Goal: Task Accomplishment & Management: Complete application form

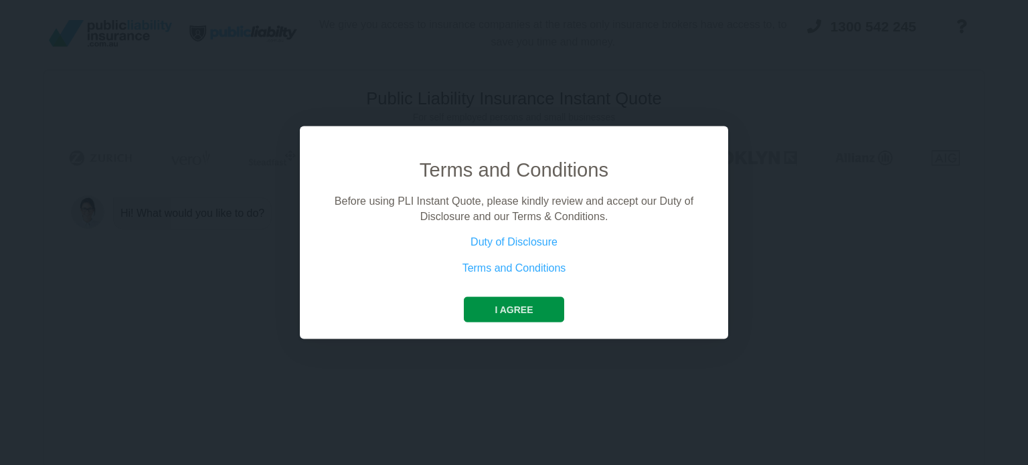
click at [533, 299] on button "I agree" at bounding box center [514, 309] width 100 height 25
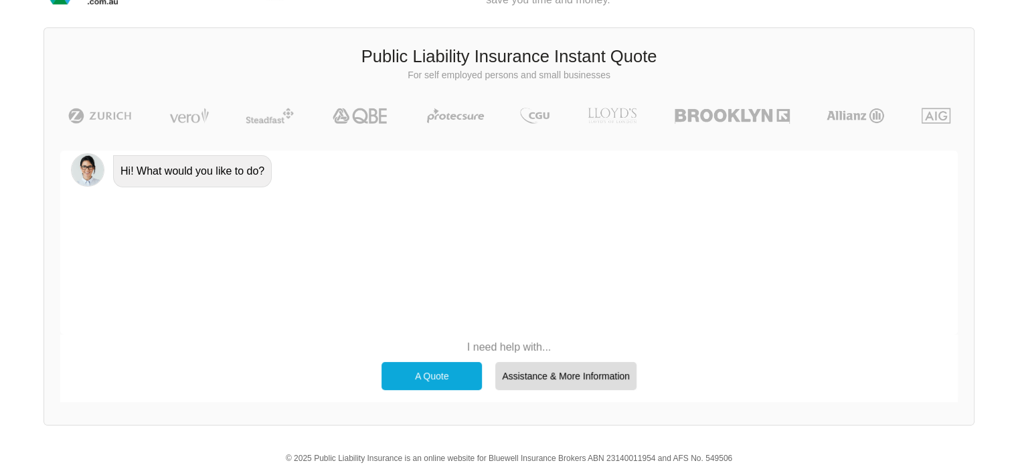
scroll to position [44, 0]
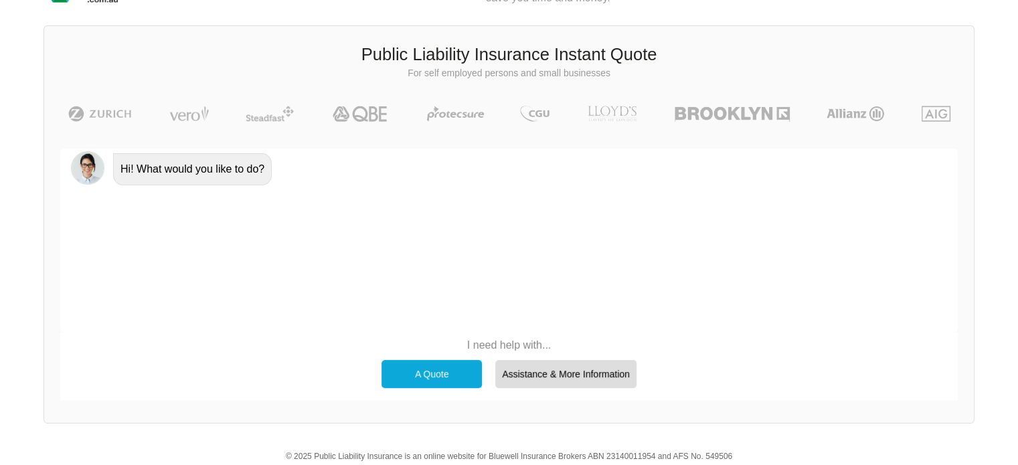
click at [408, 371] on div "A Quote" at bounding box center [431, 374] width 100 height 28
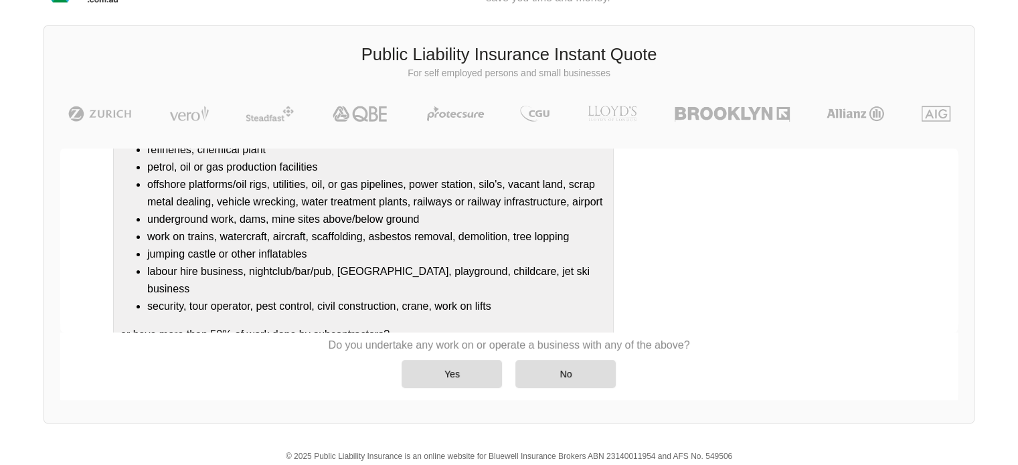
scroll to position [167, 0]
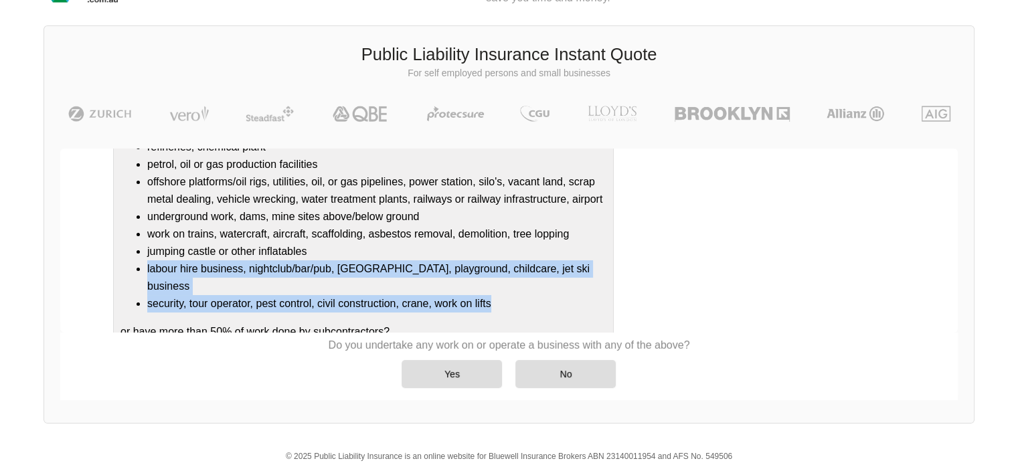
drag, startPoint x: 953, startPoint y: 266, endPoint x: 941, endPoint y: 278, distance: 17.0
click at [941, 278] on div "Do you undertake any work on or operate a business that is/has a: refineries, c…" at bounding box center [508, 230] width 897 height 242
click at [938, 282] on div "Do you undertake any work on or operate a business that is/has a: refineries, c…" at bounding box center [527, 230] width 839 height 236
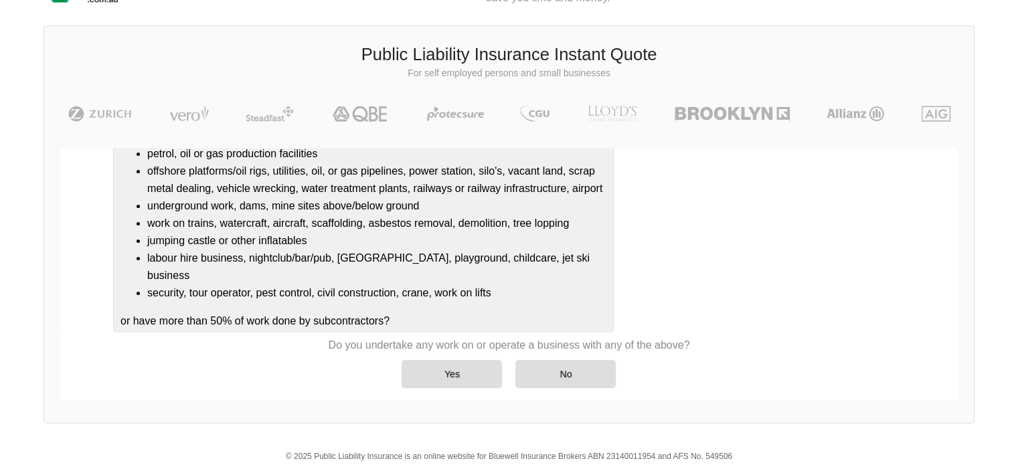
scroll to position [181, 0]
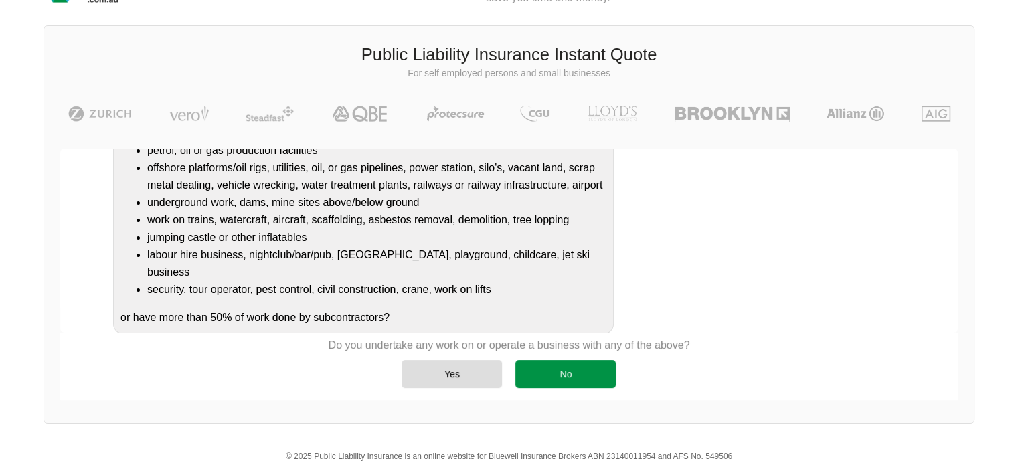
click at [594, 365] on div "No" at bounding box center [565, 374] width 100 height 28
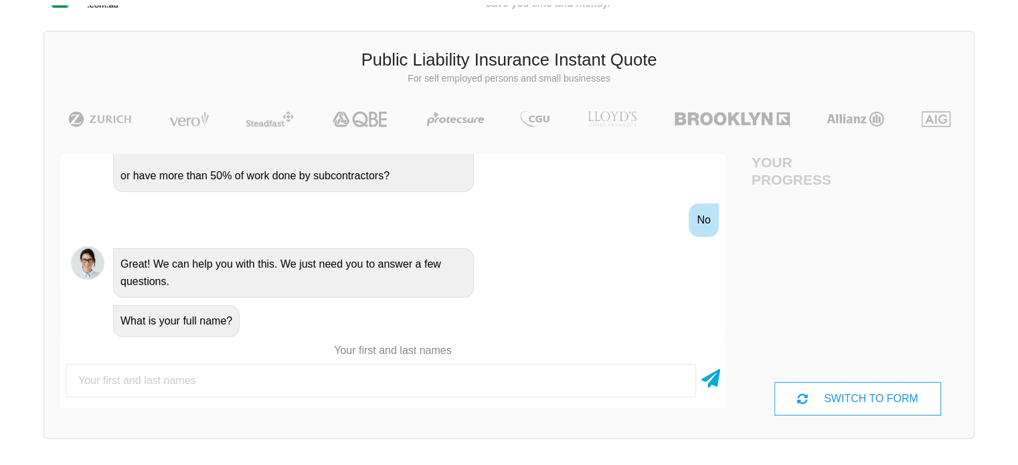
scroll to position [44, 0]
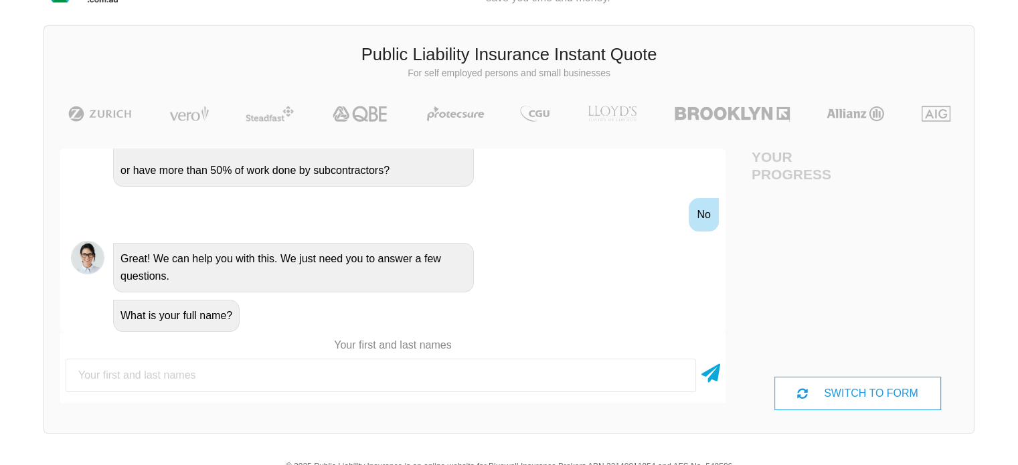
click at [487, 381] on input "text" at bounding box center [381, 375] width 630 height 33
type input "[PERSON_NAME]"
click at [717, 371] on icon at bounding box center [710, 371] width 19 height 24
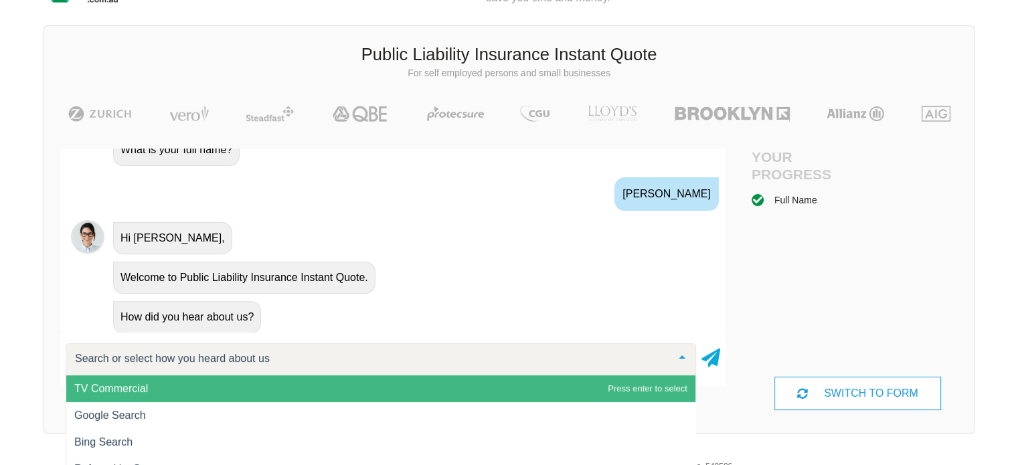
scroll to position [102, 0]
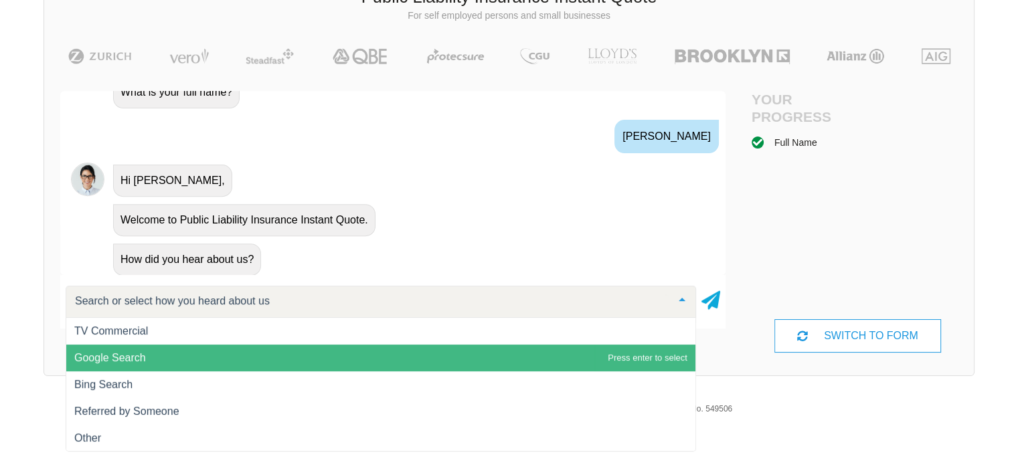
click at [229, 364] on span "Google Search" at bounding box center [380, 358] width 629 height 27
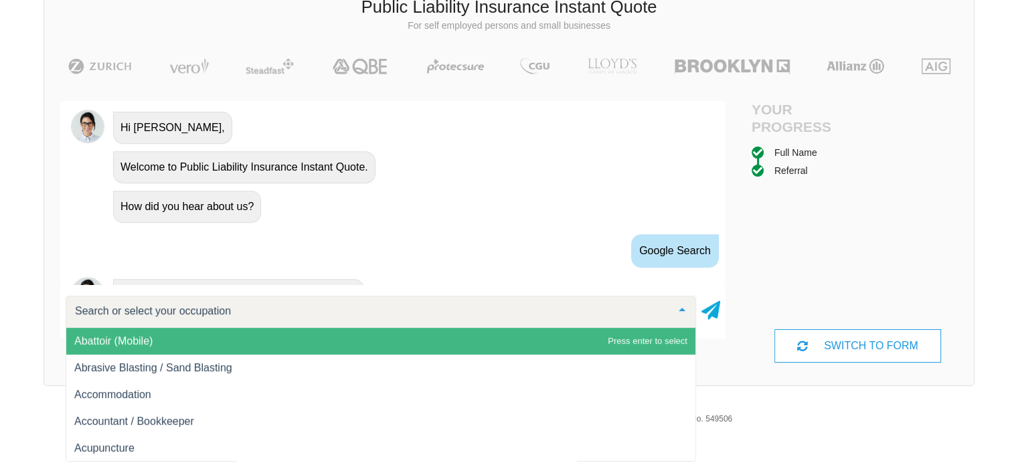
scroll to position [674, 0]
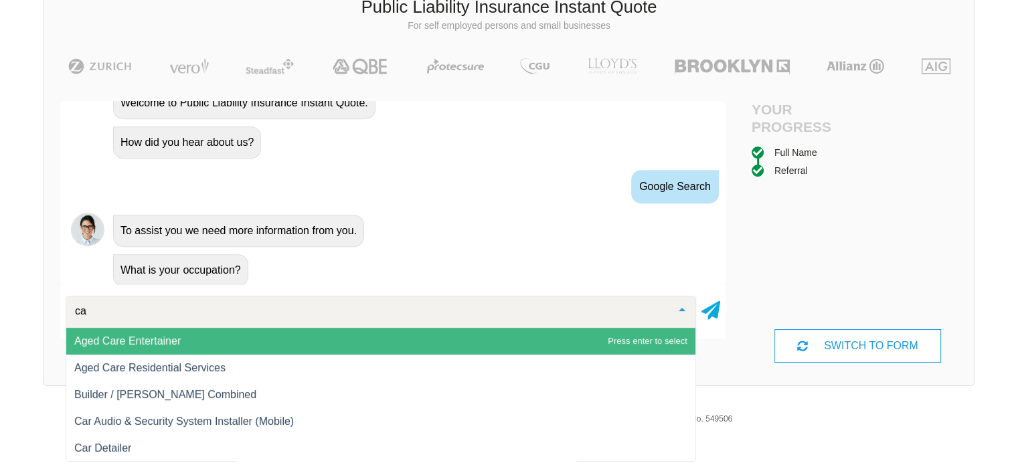
type input "c"
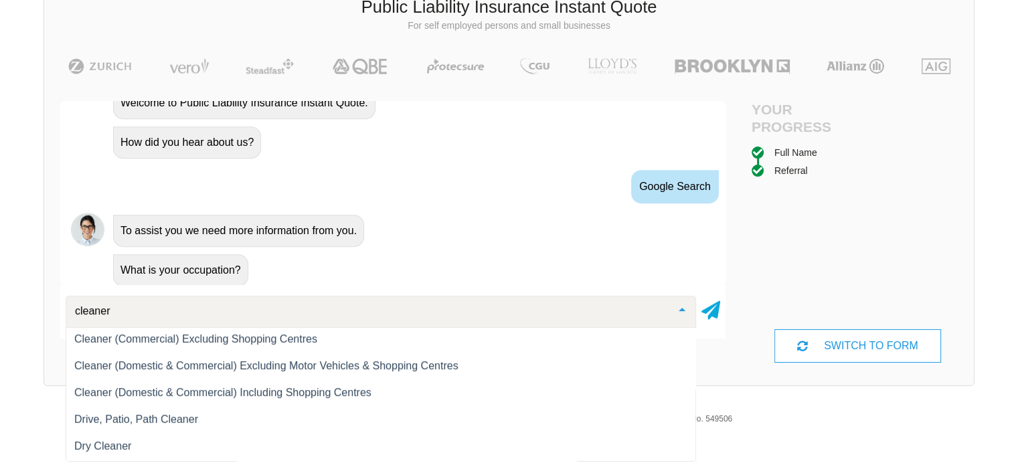
scroll to position [0, 0]
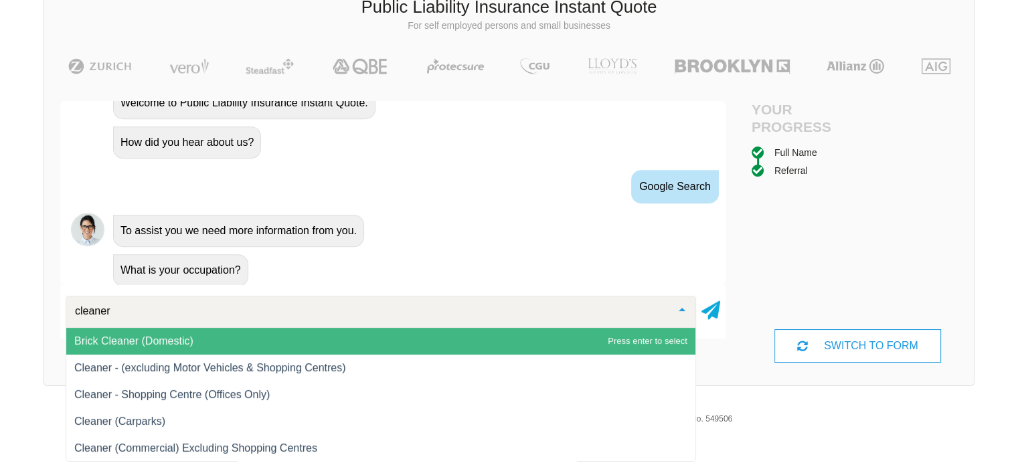
type input "cleaner"
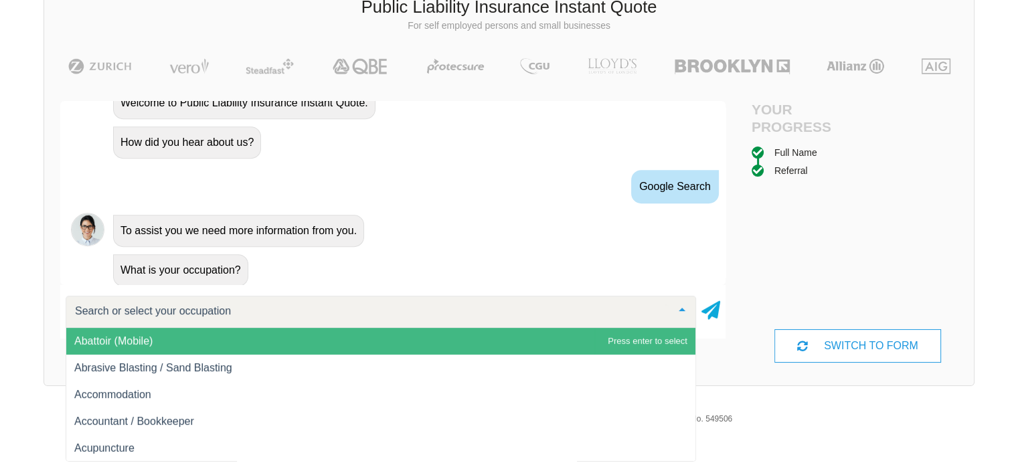
drag, startPoint x: 576, startPoint y: 318, endPoint x: 435, endPoint y: 317, distance: 141.2
click at [435, 317] on div at bounding box center [381, 312] width 630 height 32
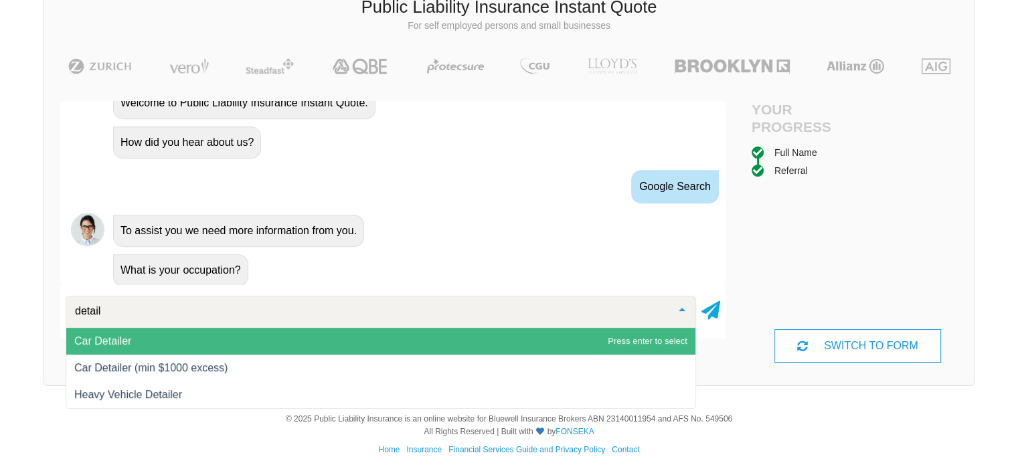
type input "detaile"
click at [284, 350] on span "Car Detailer" at bounding box center [380, 341] width 629 height 27
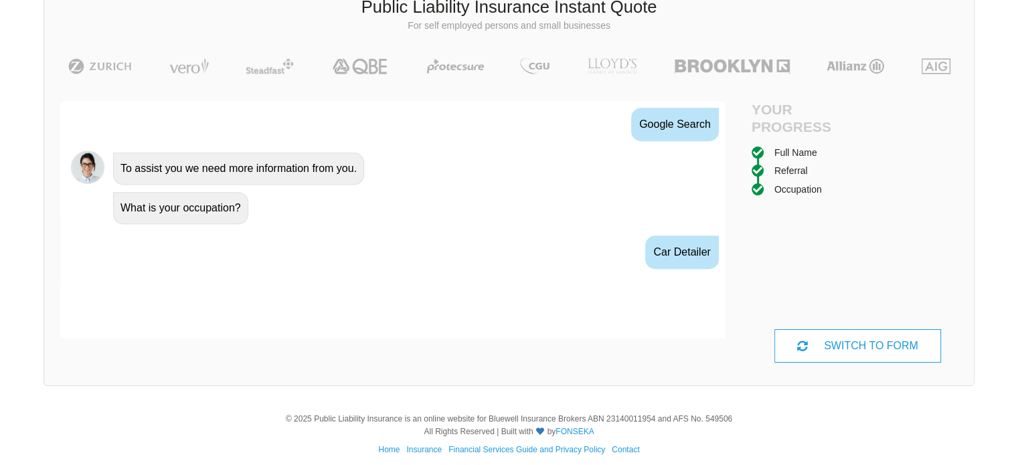
scroll to position [761, 0]
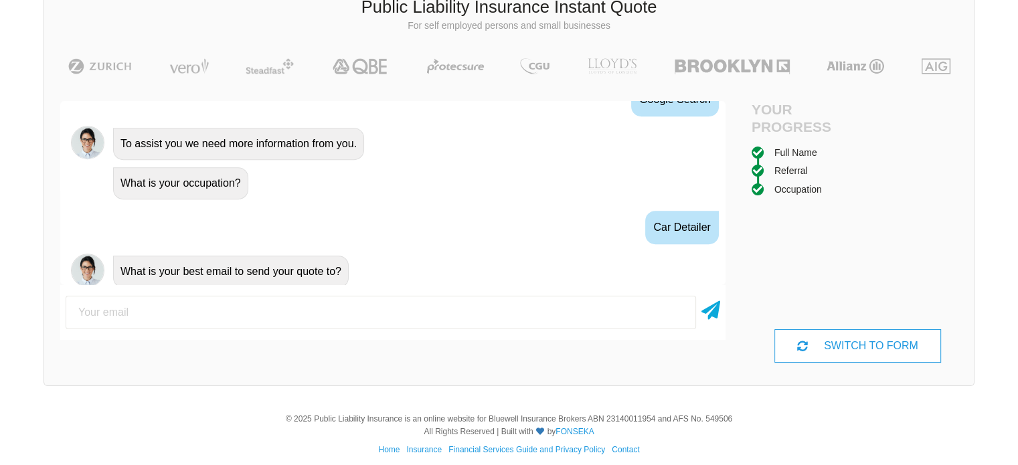
click at [265, 321] on input "email" at bounding box center [381, 312] width 630 height 33
type input "[EMAIL_ADDRESS][DOMAIN_NAME]"
click at [712, 312] on icon at bounding box center [710, 308] width 19 height 24
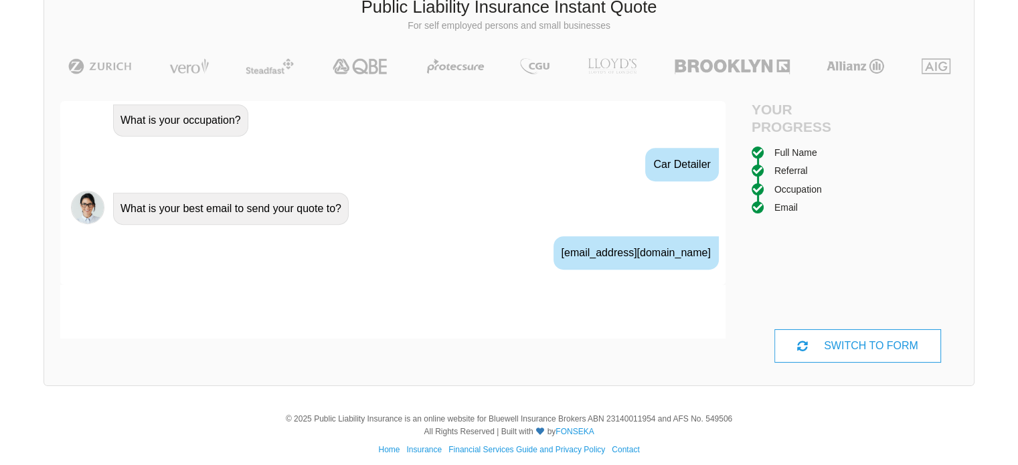
scroll to position [848, 0]
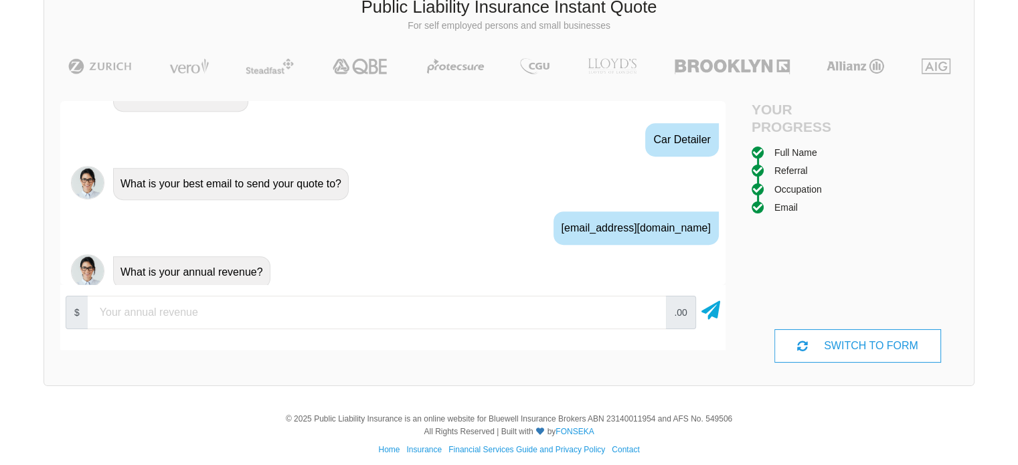
click at [380, 314] on input "number" at bounding box center [377, 312] width 578 height 33
type input "18000"
click at [707, 311] on icon at bounding box center [710, 308] width 19 height 24
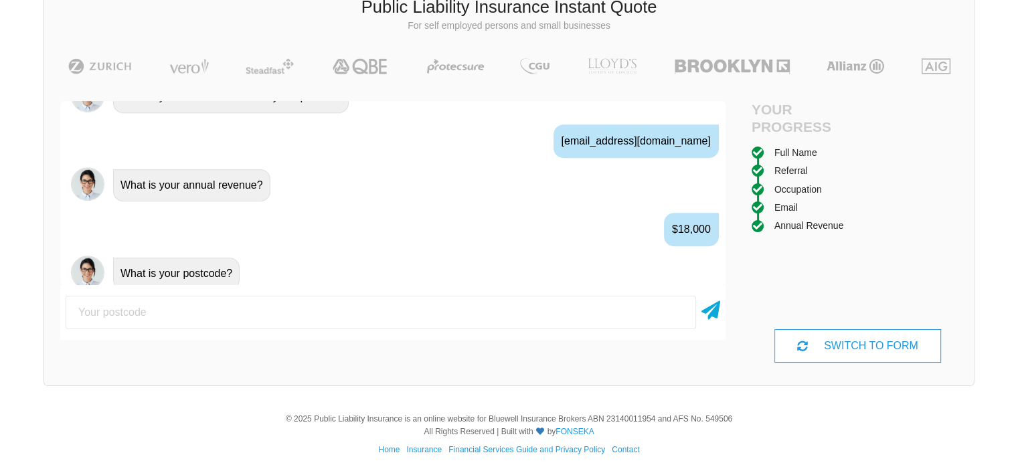
scroll to position [936, 0]
click at [428, 317] on input "number" at bounding box center [381, 312] width 630 height 33
type input "5"
type input "5093"
click at [709, 319] on icon at bounding box center [710, 308] width 19 height 24
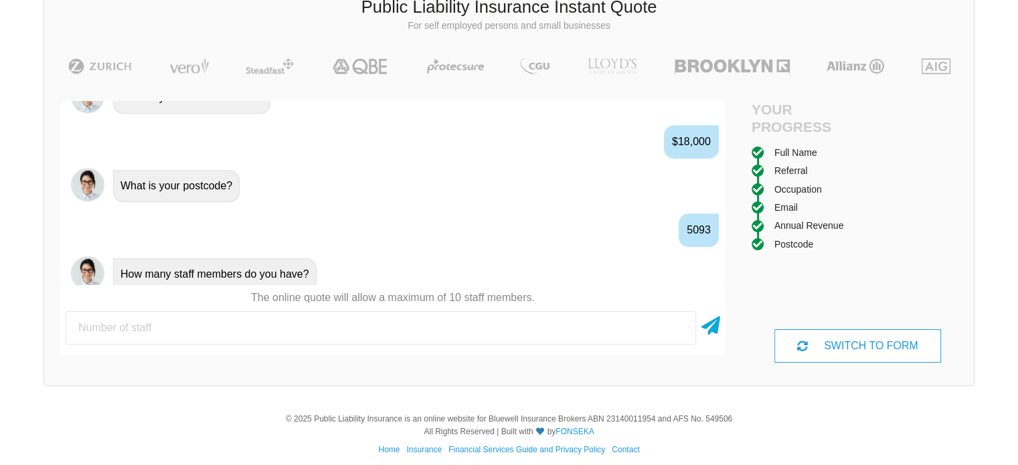
scroll to position [1024, 0]
click at [585, 326] on input "number" at bounding box center [381, 327] width 630 height 33
type input "2"
type input "1"
click at [704, 327] on icon at bounding box center [710, 323] width 19 height 24
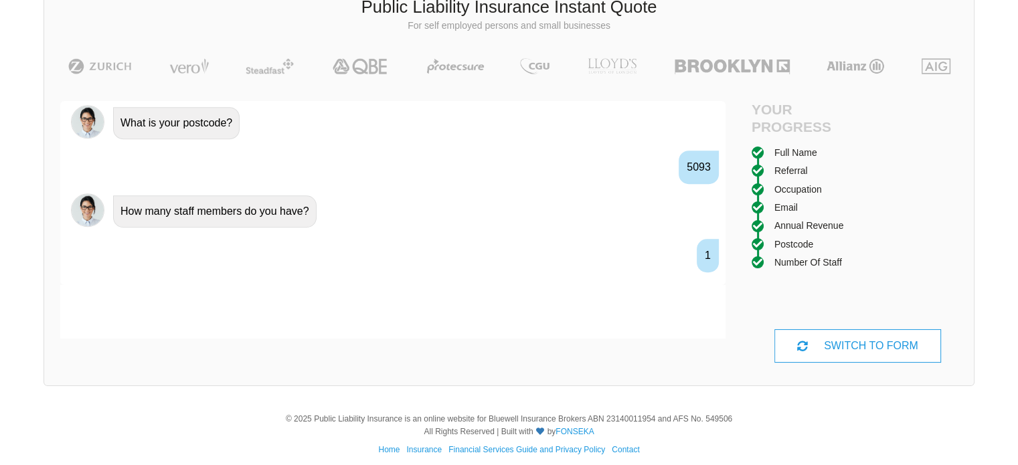
scroll to position [1111, 0]
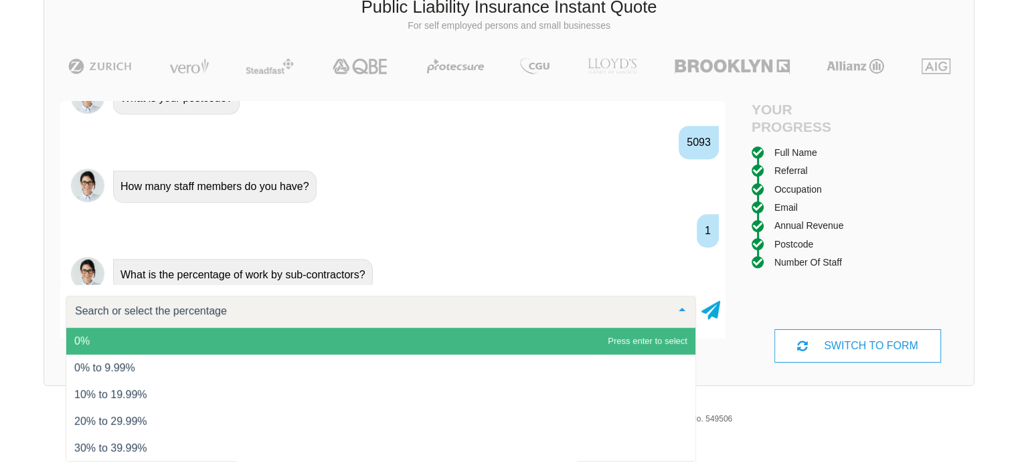
click at [581, 343] on span "0%" at bounding box center [380, 341] width 629 height 27
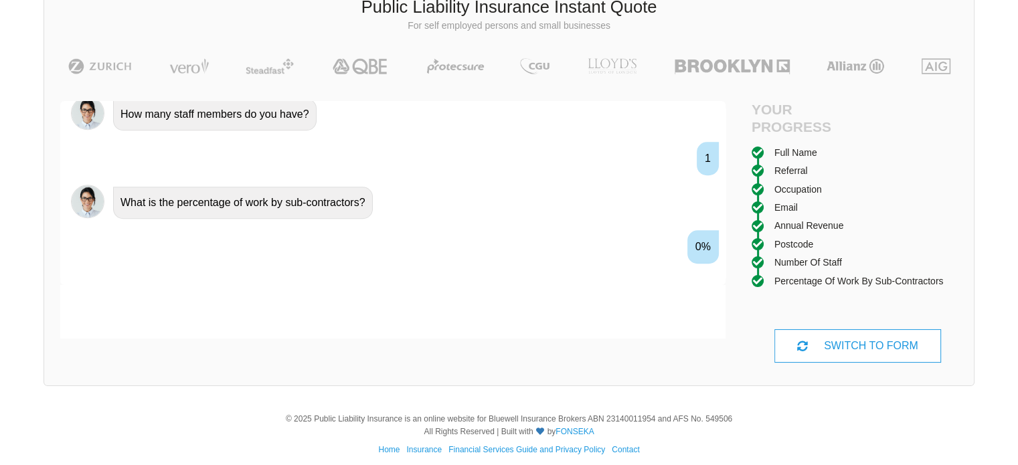
scroll to position [1199, 0]
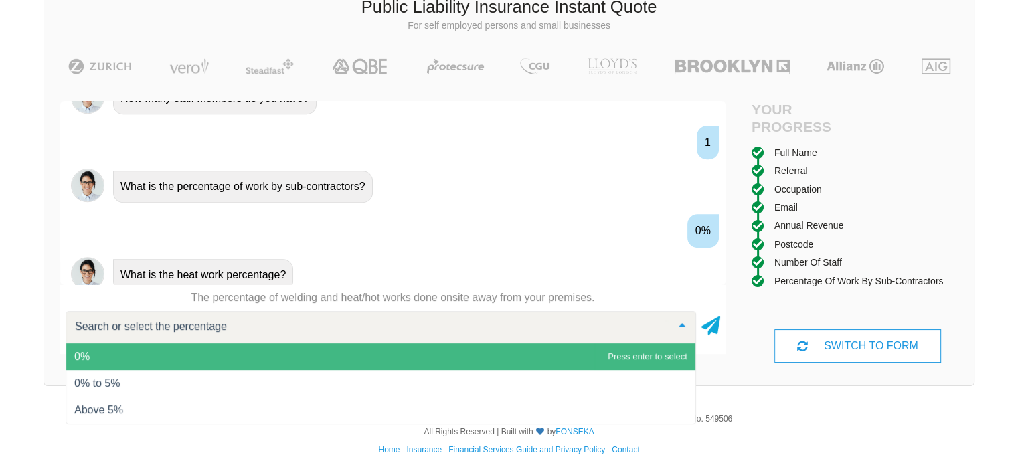
click at [569, 353] on span "0%" at bounding box center [380, 356] width 629 height 27
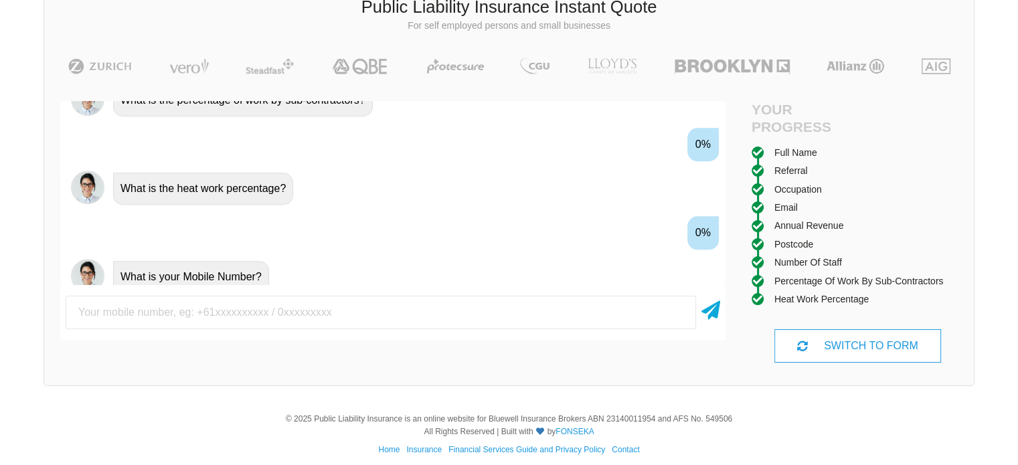
scroll to position [1286, 0]
click at [498, 314] on input "text" at bounding box center [381, 312] width 630 height 33
type input "0481131249"
click at [706, 313] on icon at bounding box center [710, 308] width 19 height 24
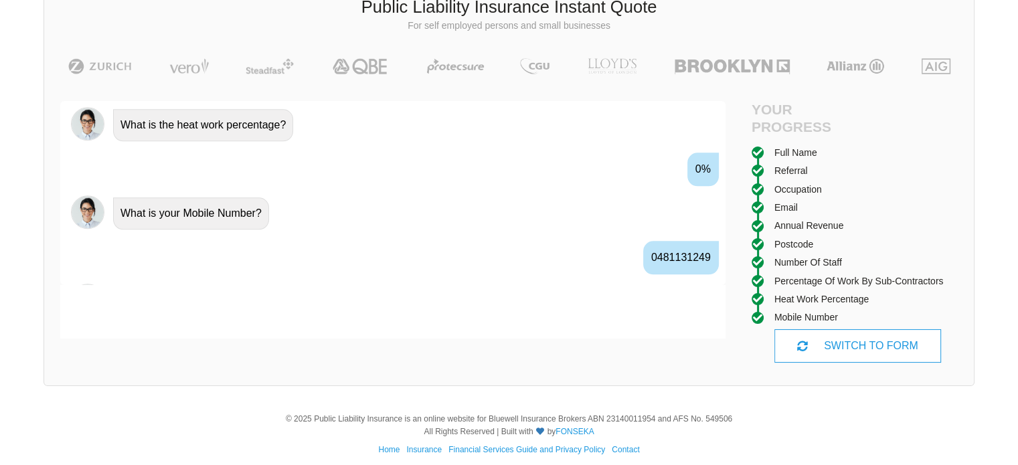
scroll to position [1374, 0]
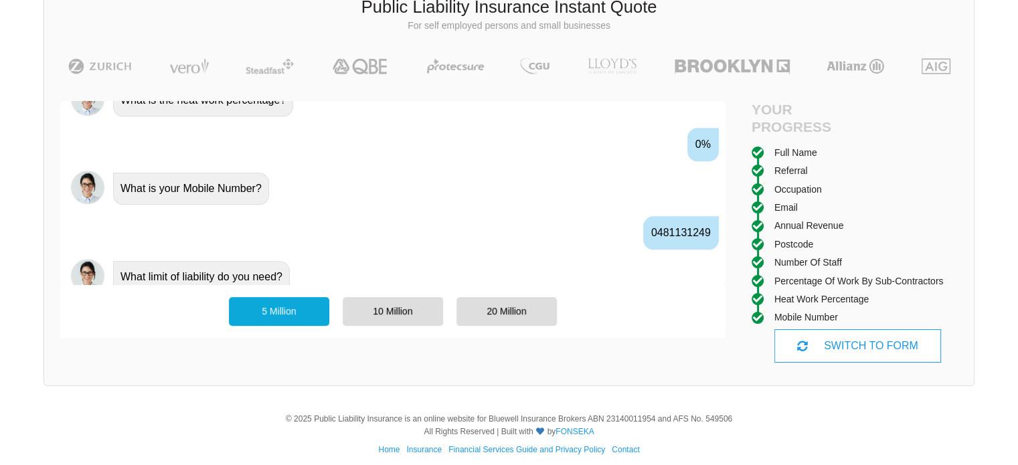
click at [282, 320] on div "5 Million" at bounding box center [279, 311] width 100 height 28
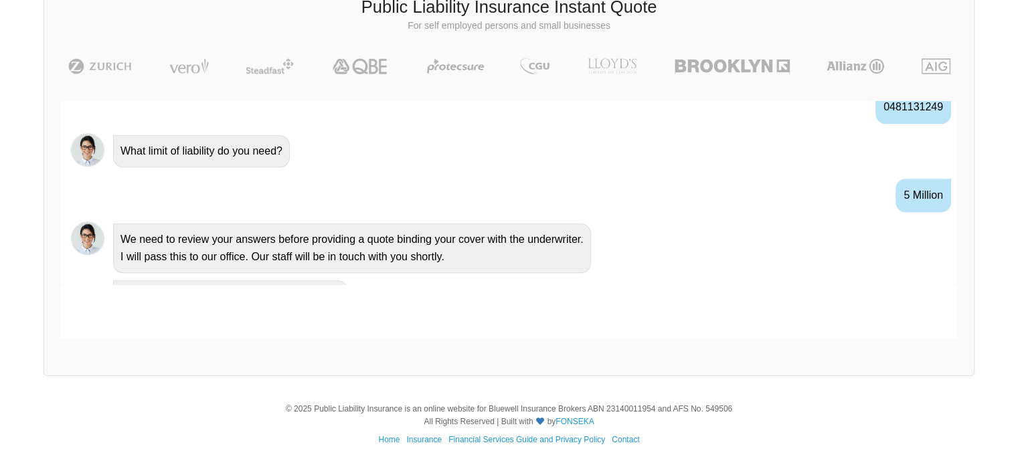
scroll to position [1431, 0]
click at [962, 243] on div "Awesome! 100% Just a final check that all your details are correct. Your Summar…" at bounding box center [508, 220] width 929 height 270
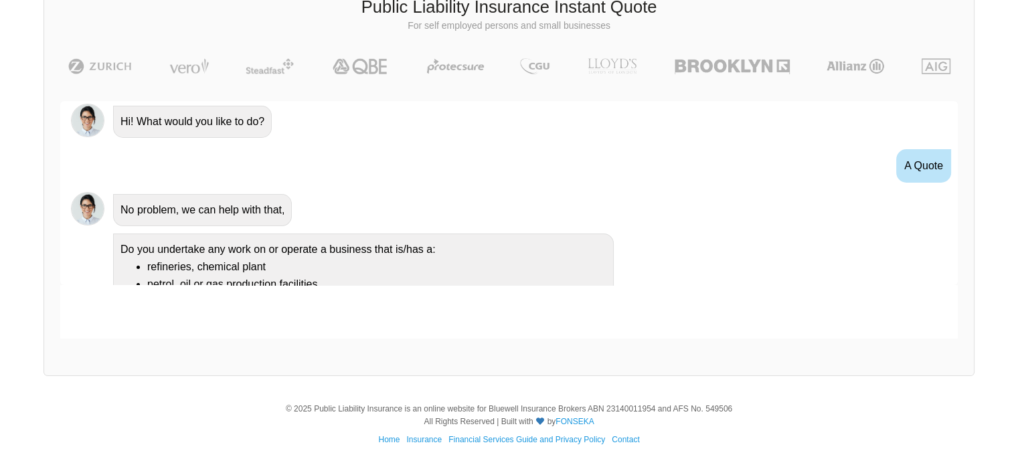
scroll to position [0, 0]
